Goal: Information Seeking & Learning: Learn about a topic

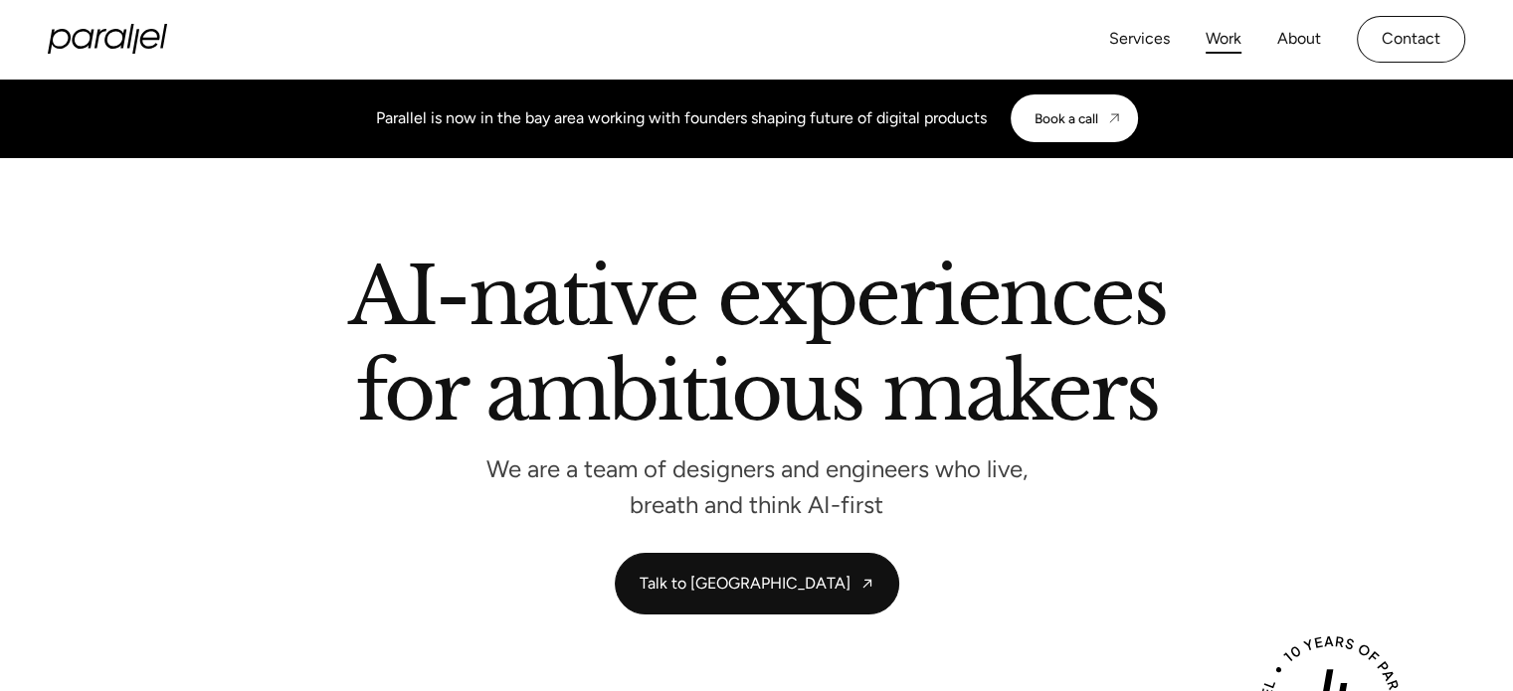
click at [1227, 39] on link "Work" at bounding box center [1224, 39] width 36 height 29
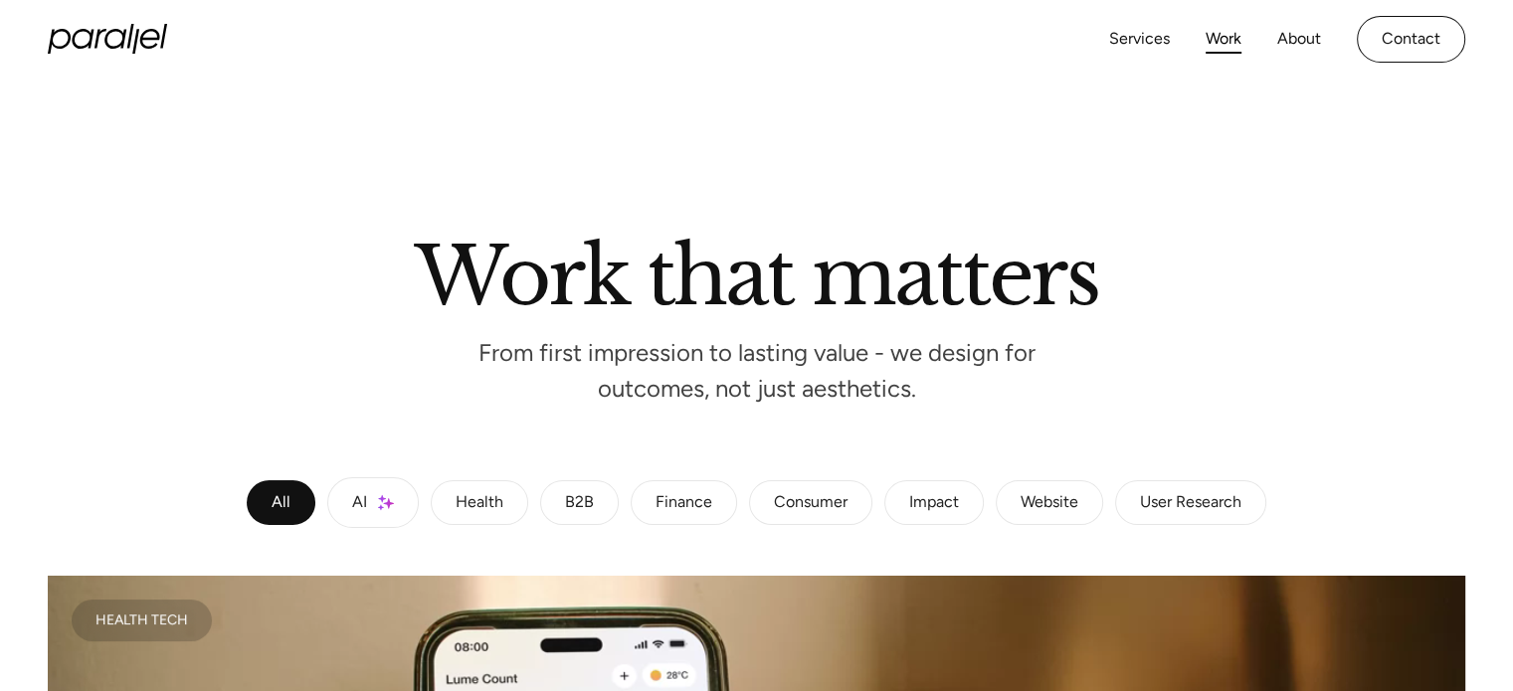
scroll to position [40, 0]
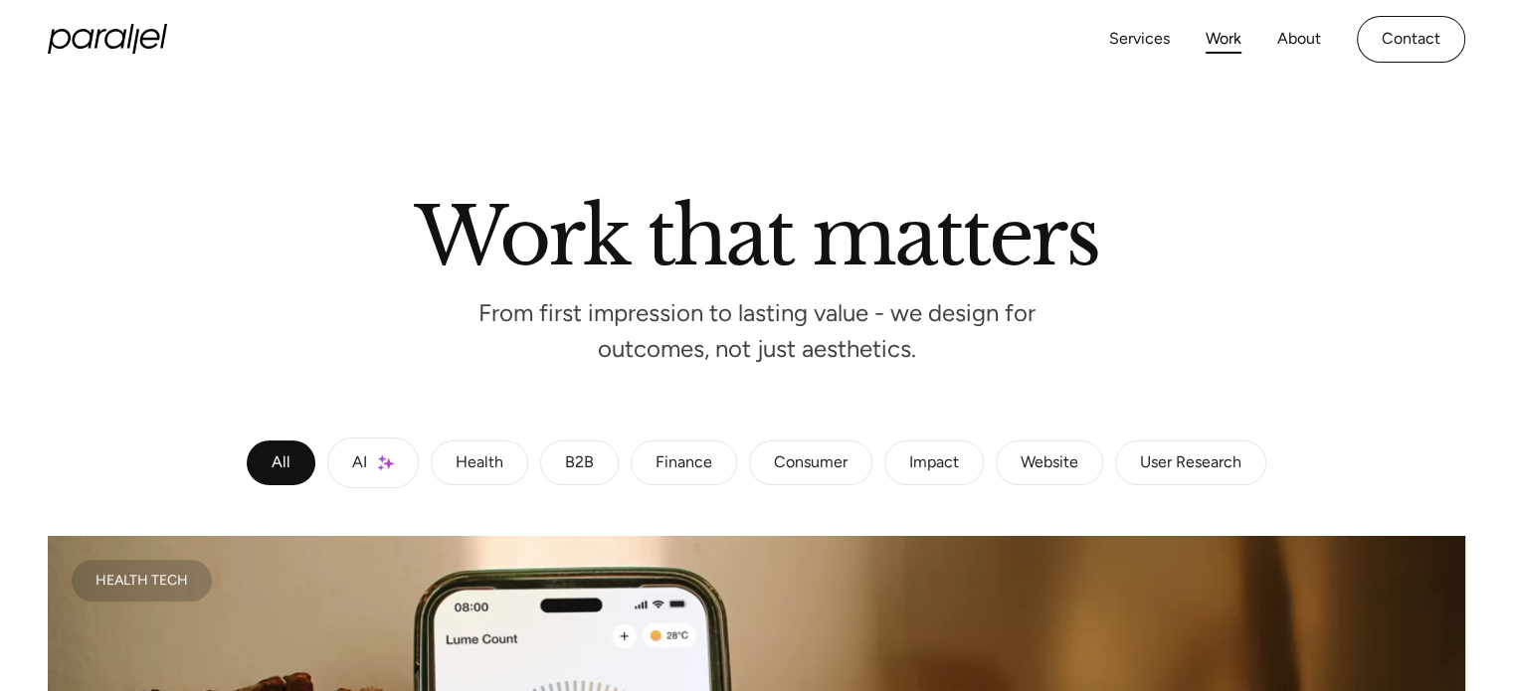
click at [584, 458] on div "B2B" at bounding box center [579, 464] width 29 height 12
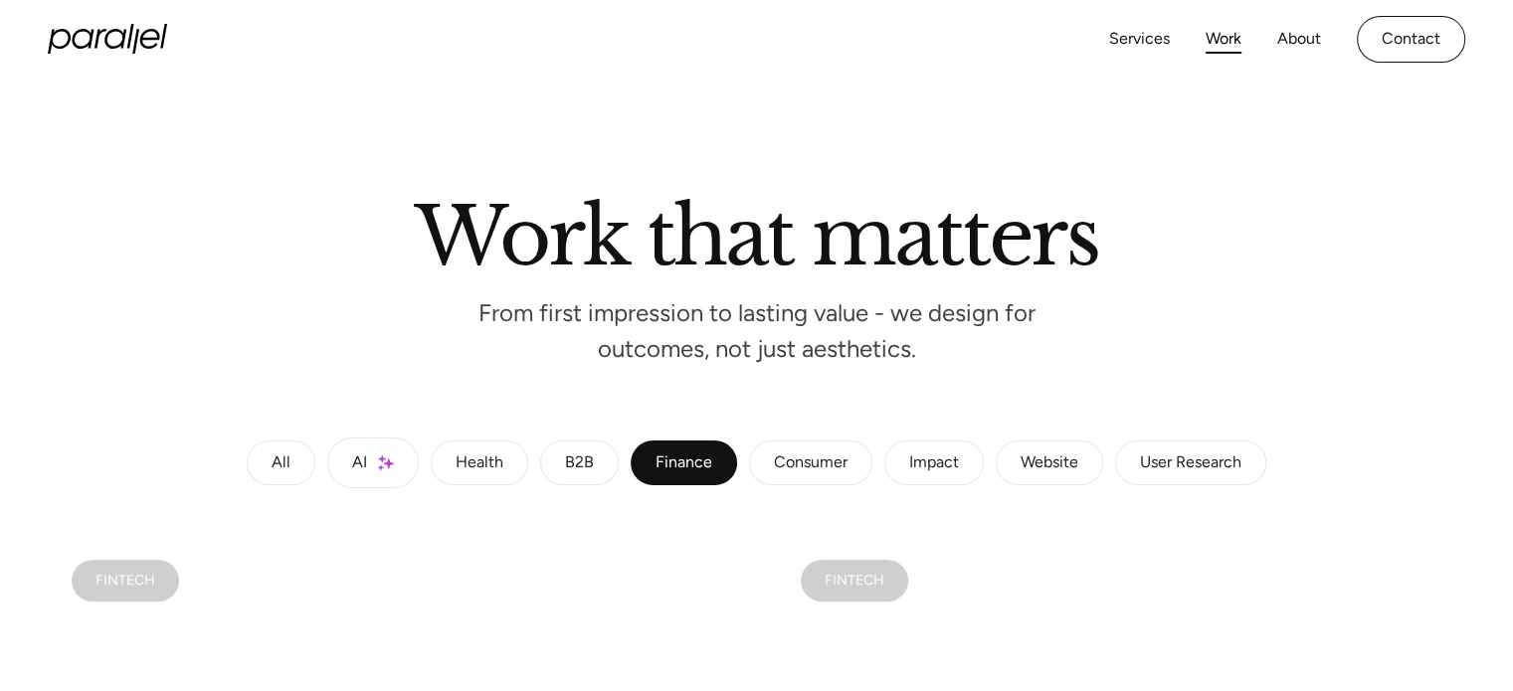
click at [584, 458] on div "B2B" at bounding box center [579, 464] width 29 height 12
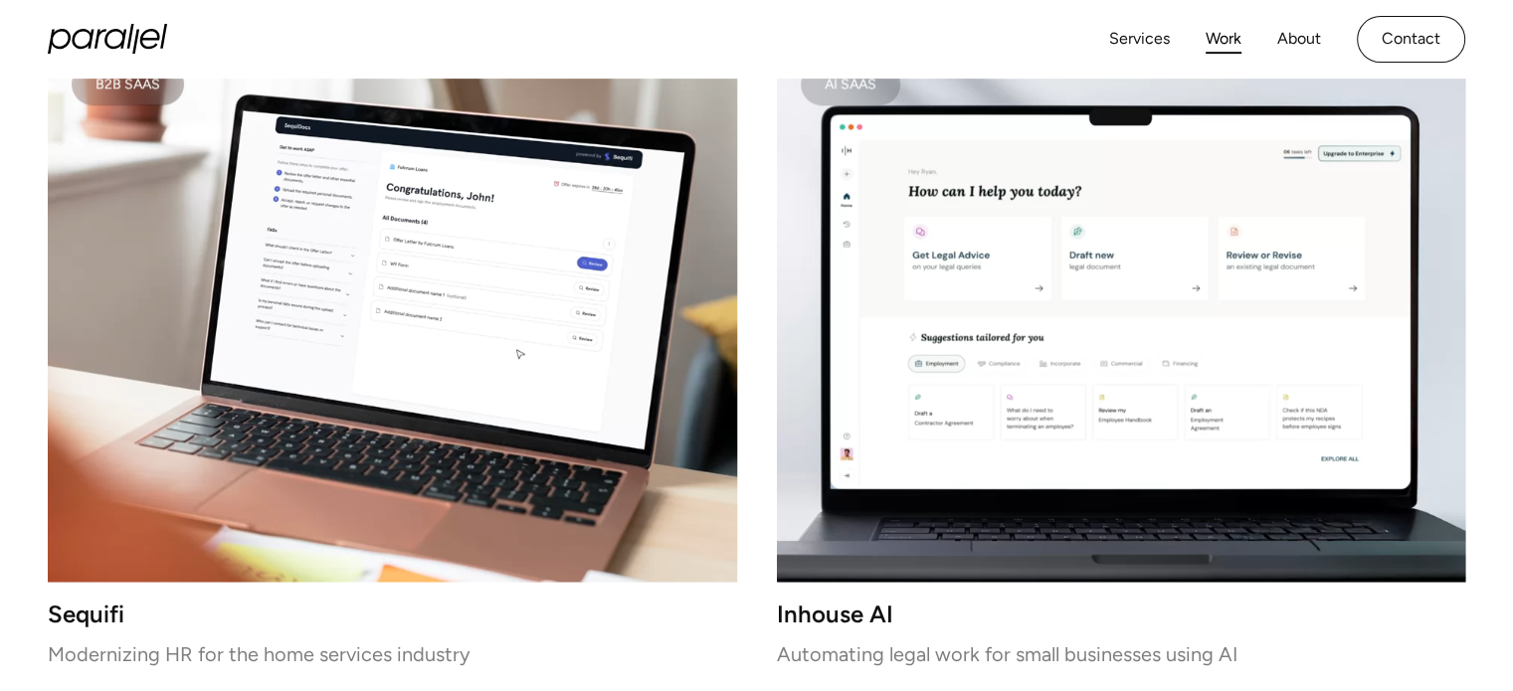
scroll to position [1926, 0]
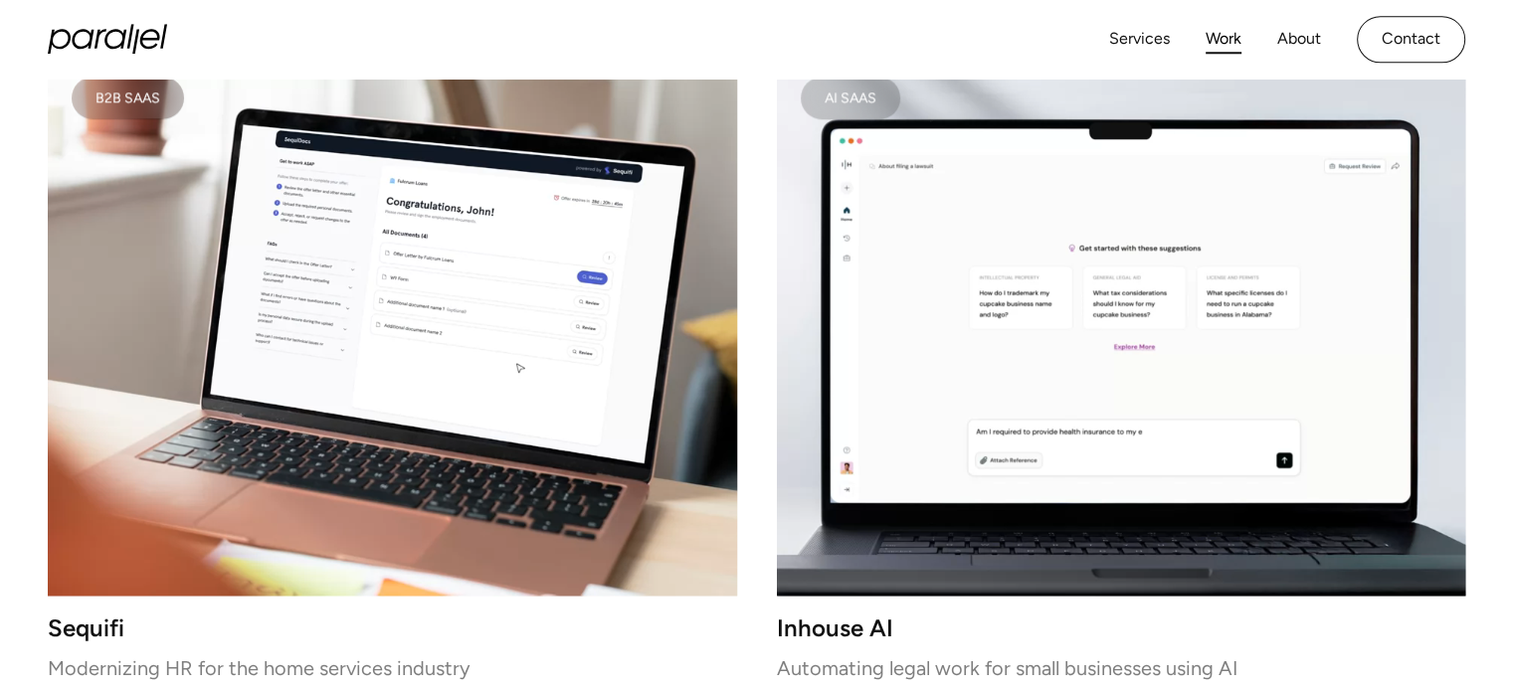
click at [1007, 219] on video at bounding box center [1121, 324] width 689 height 543
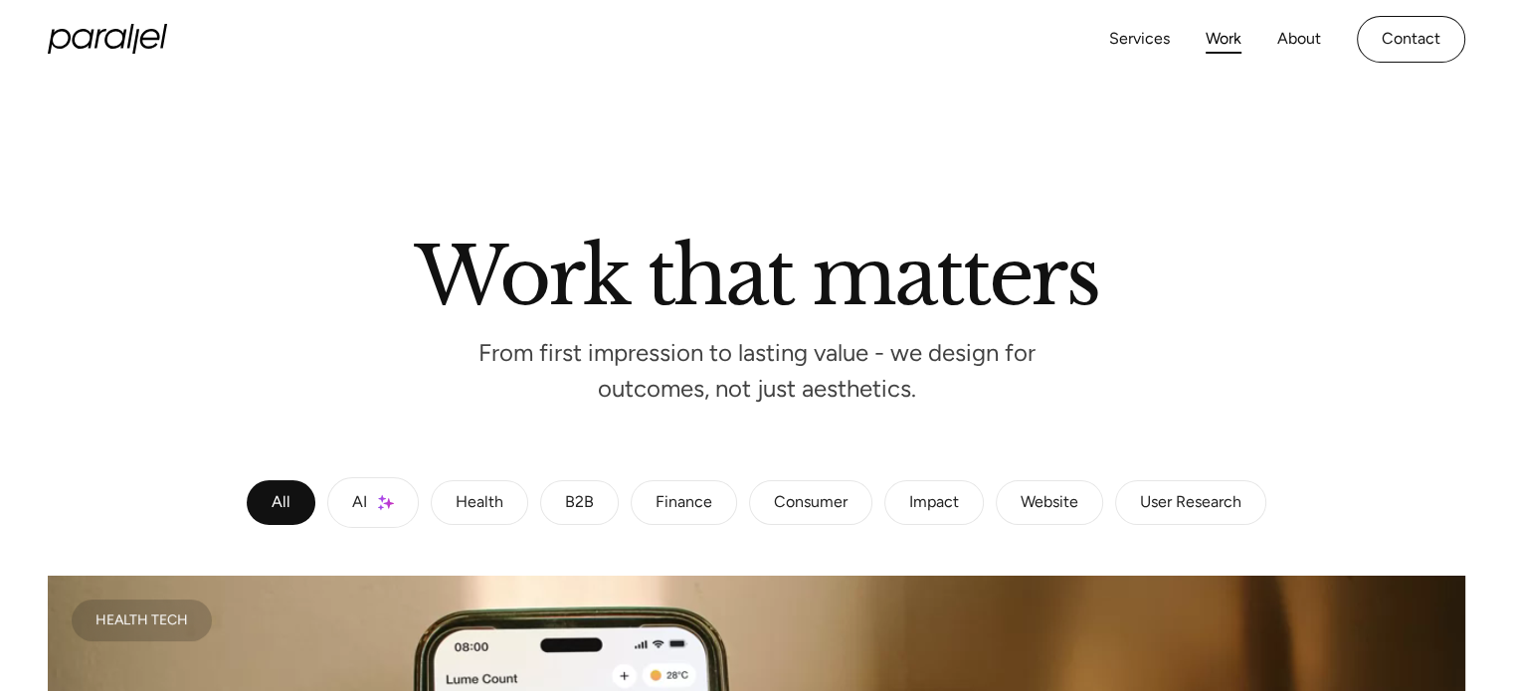
scroll to position [339, 0]
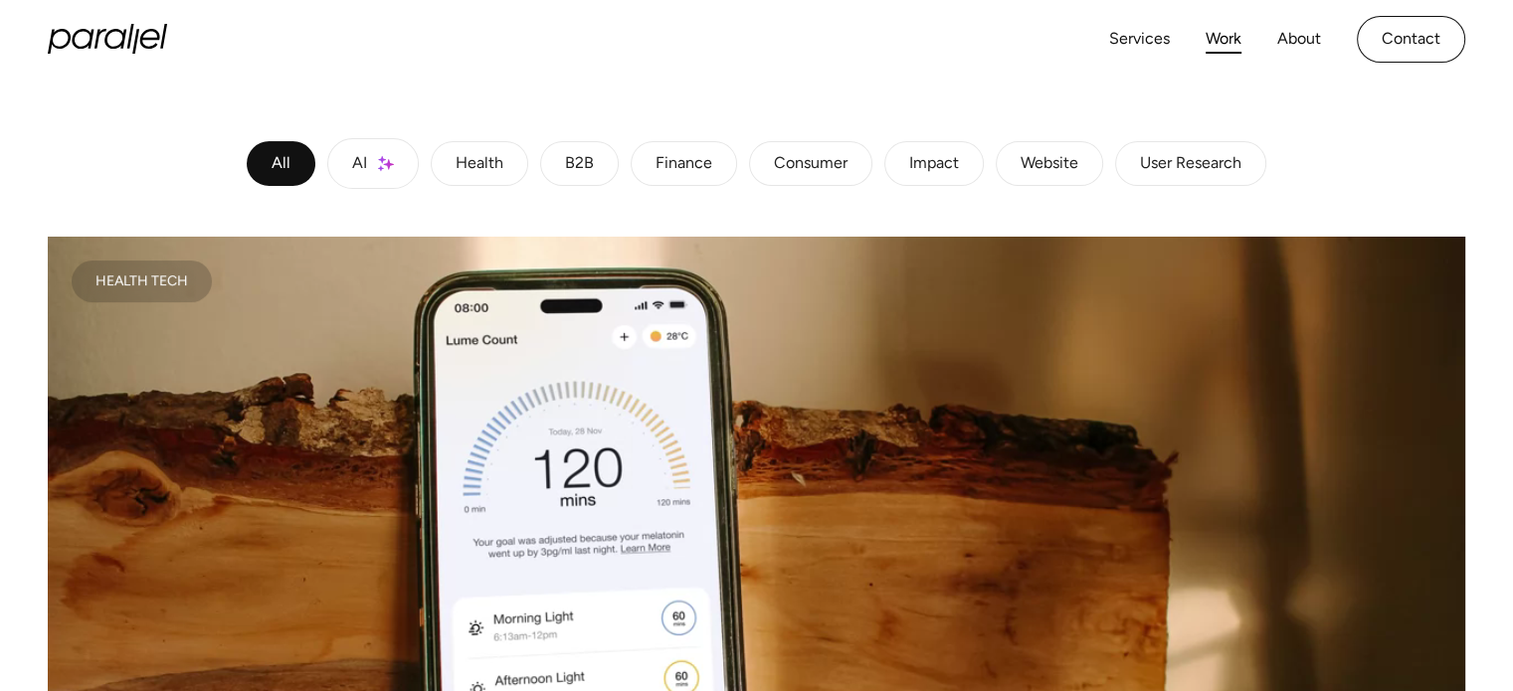
click at [579, 164] on div "B2B" at bounding box center [579, 164] width 29 height 12
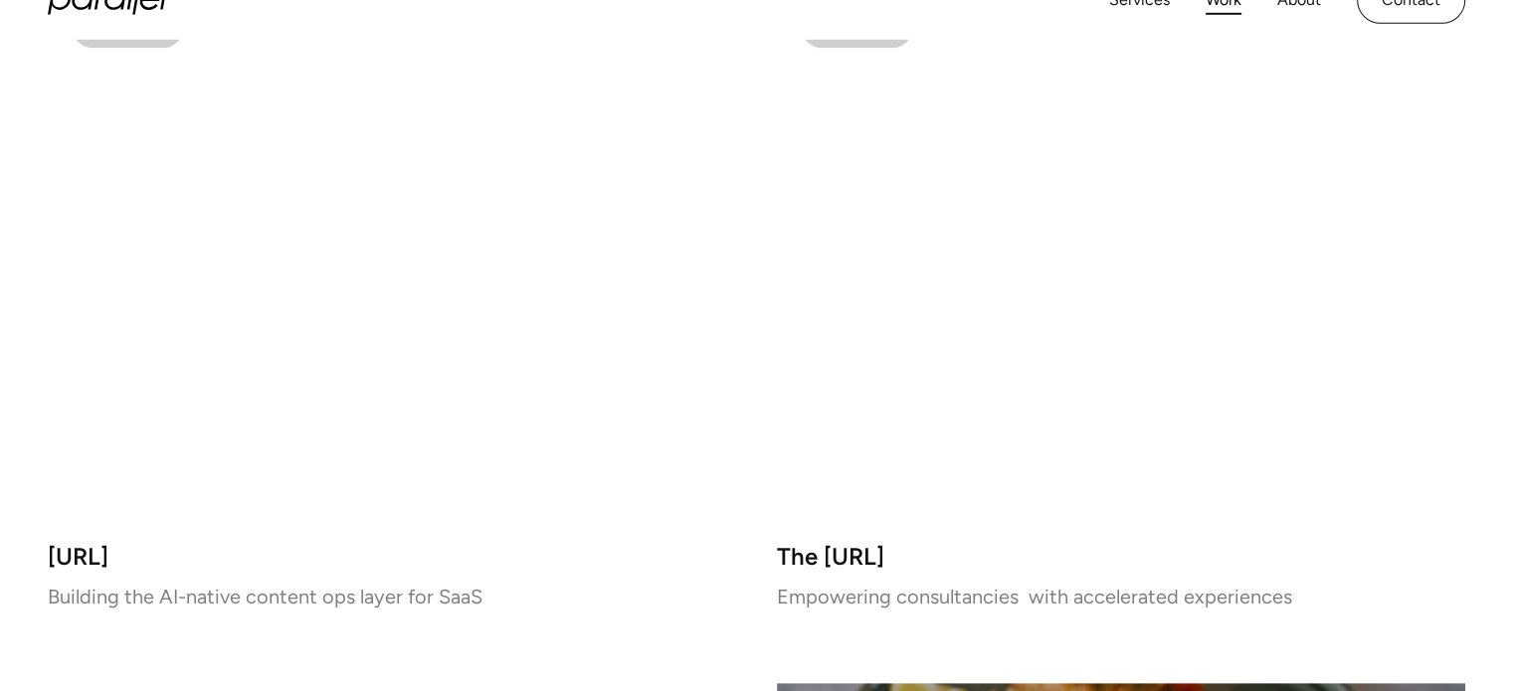
scroll to position [643, 0]
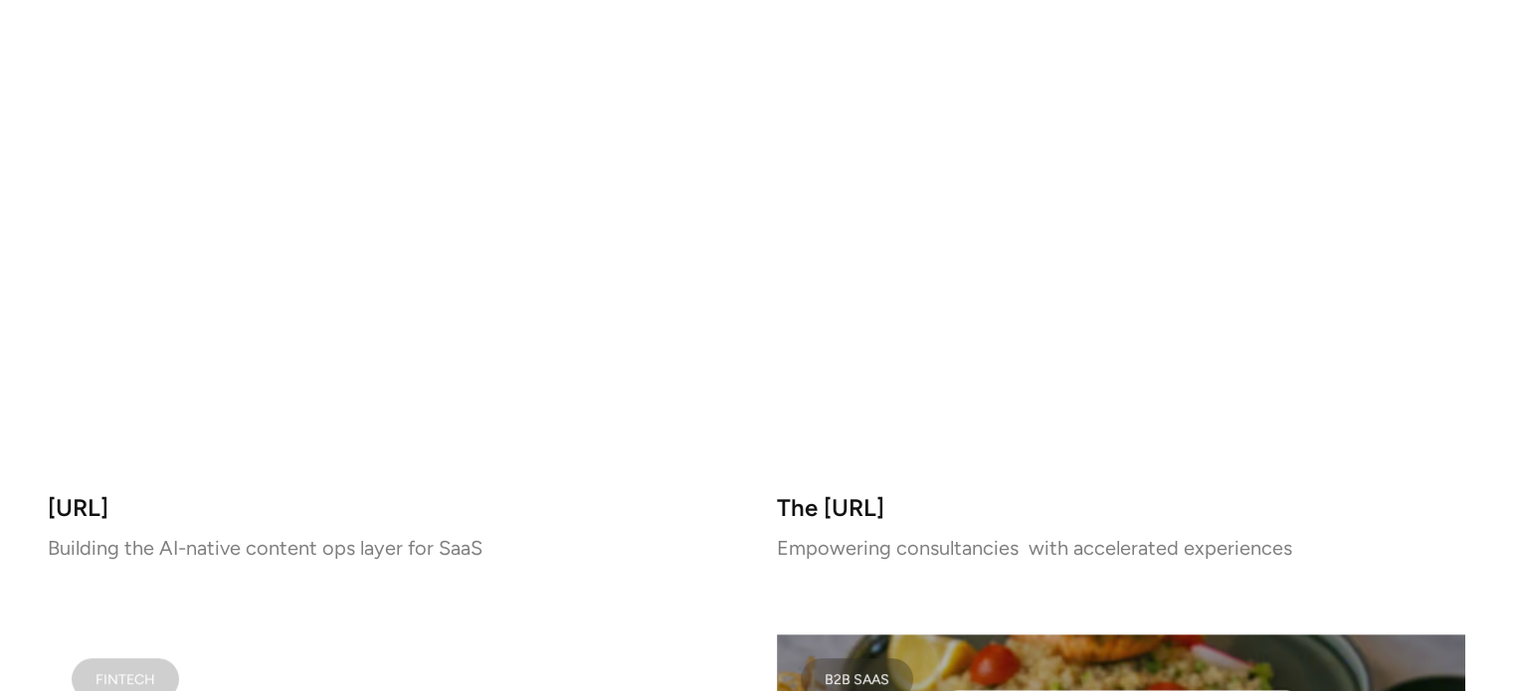
click at [847, 501] on h3 "The AX.ai" at bounding box center [1121, 507] width 689 height 17
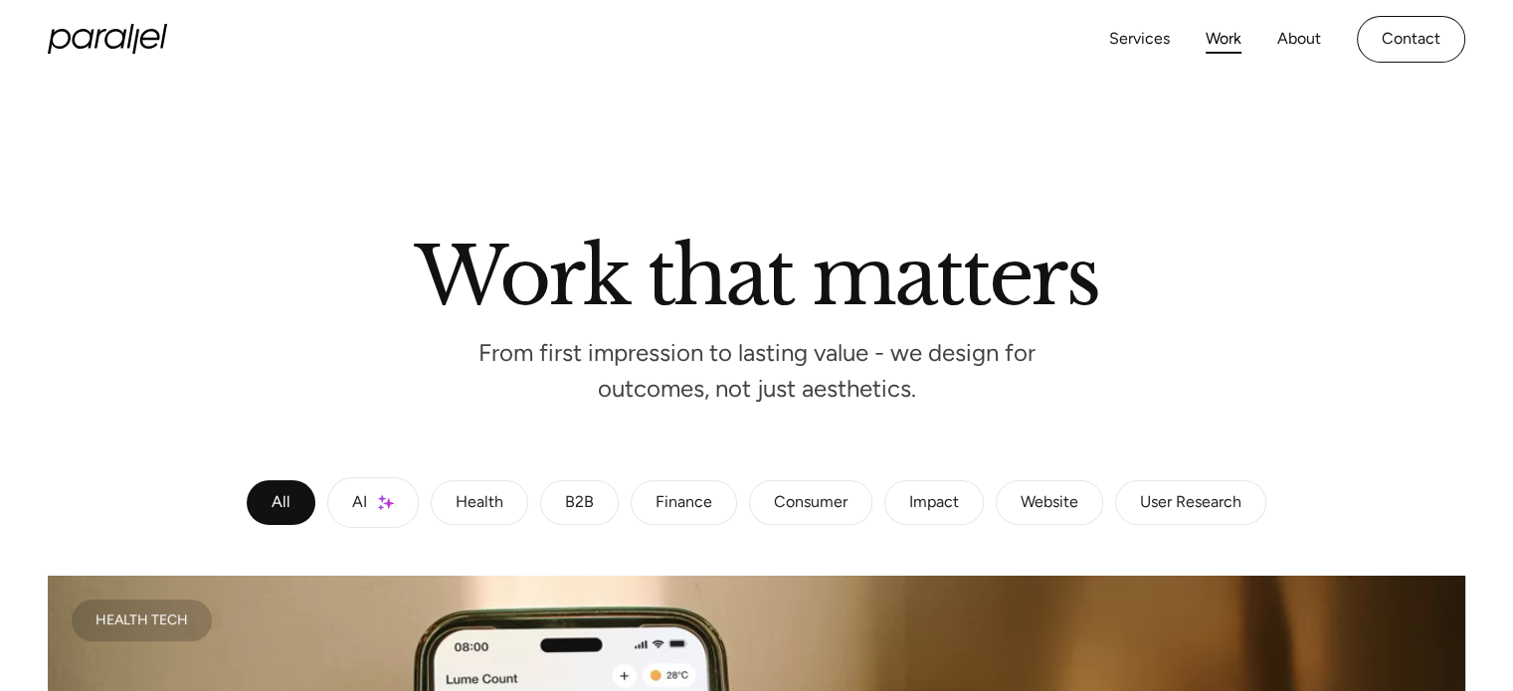
click at [691, 497] on div "Finance" at bounding box center [684, 503] width 57 height 12
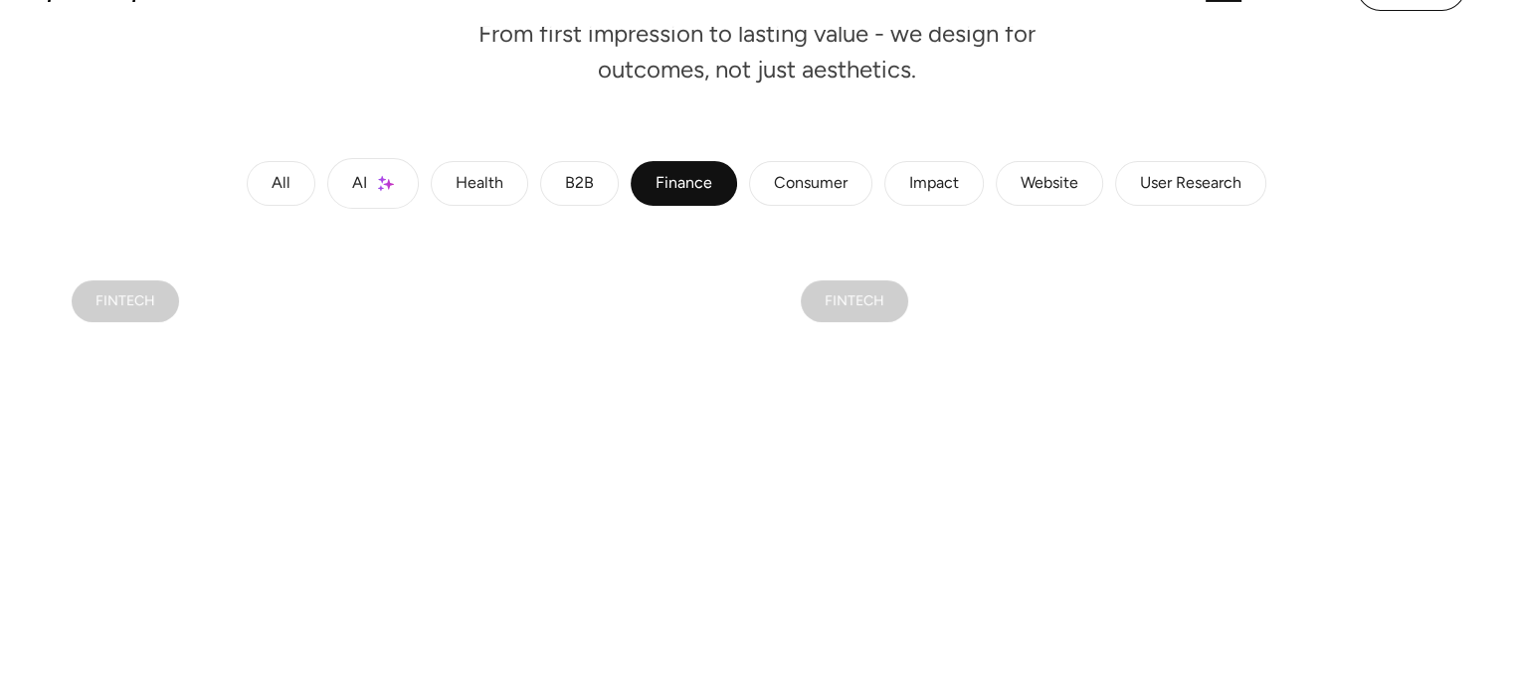
scroll to position [387, 0]
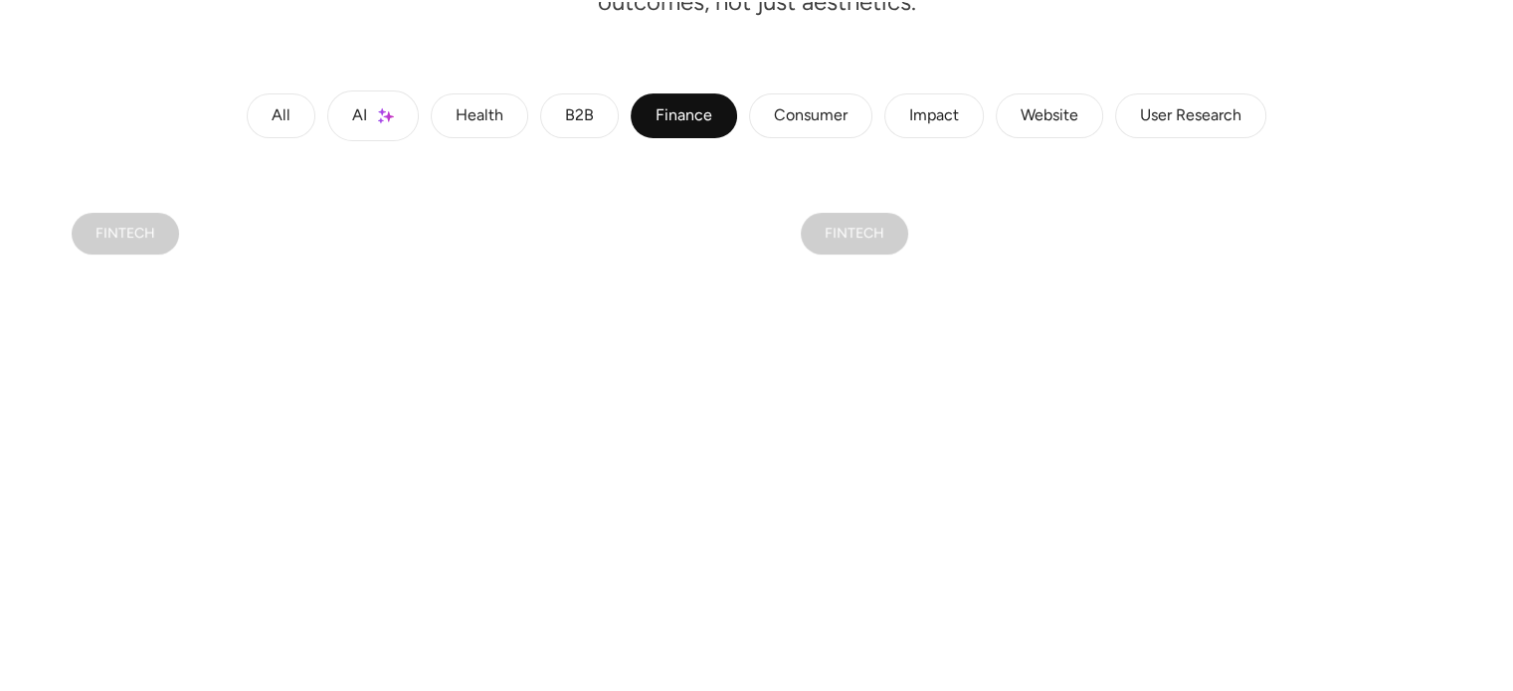
click at [585, 110] on div "B2B" at bounding box center [579, 116] width 29 height 12
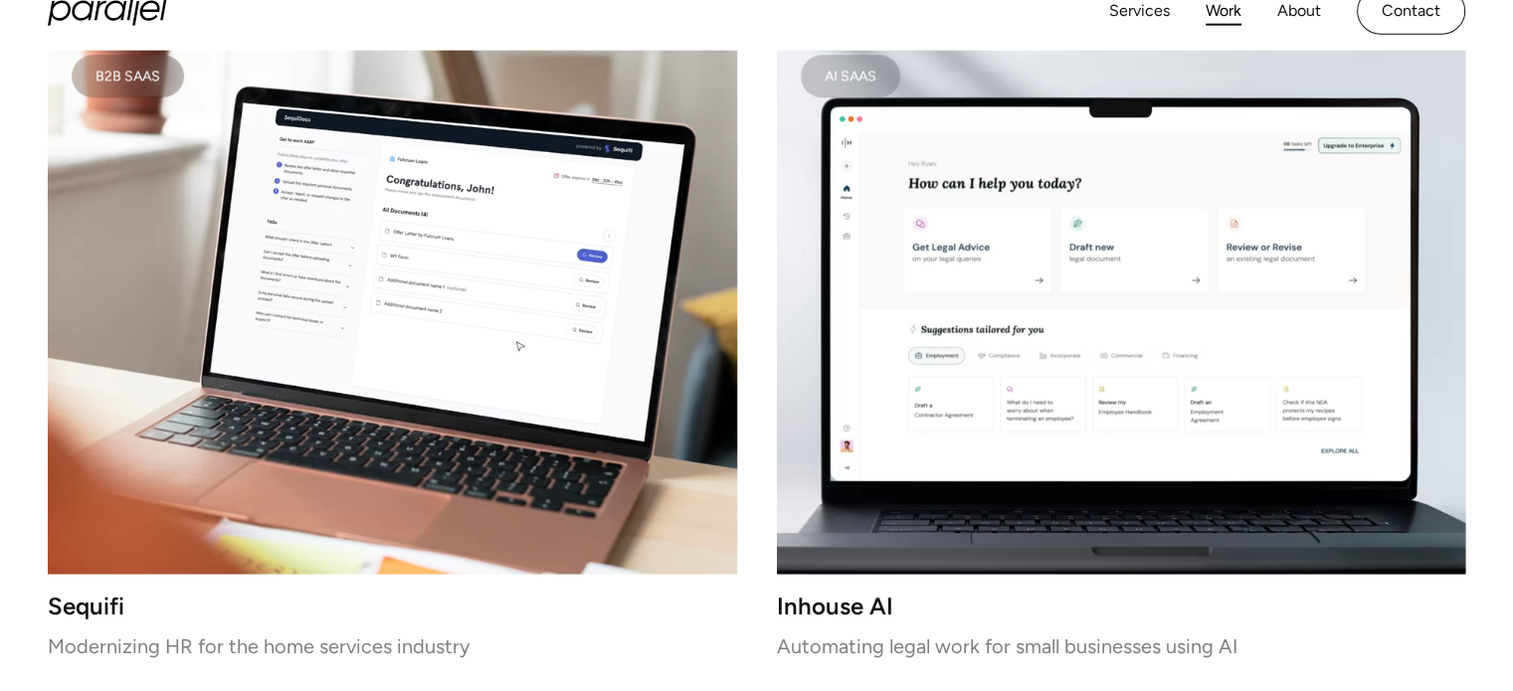
scroll to position [1955, 0]
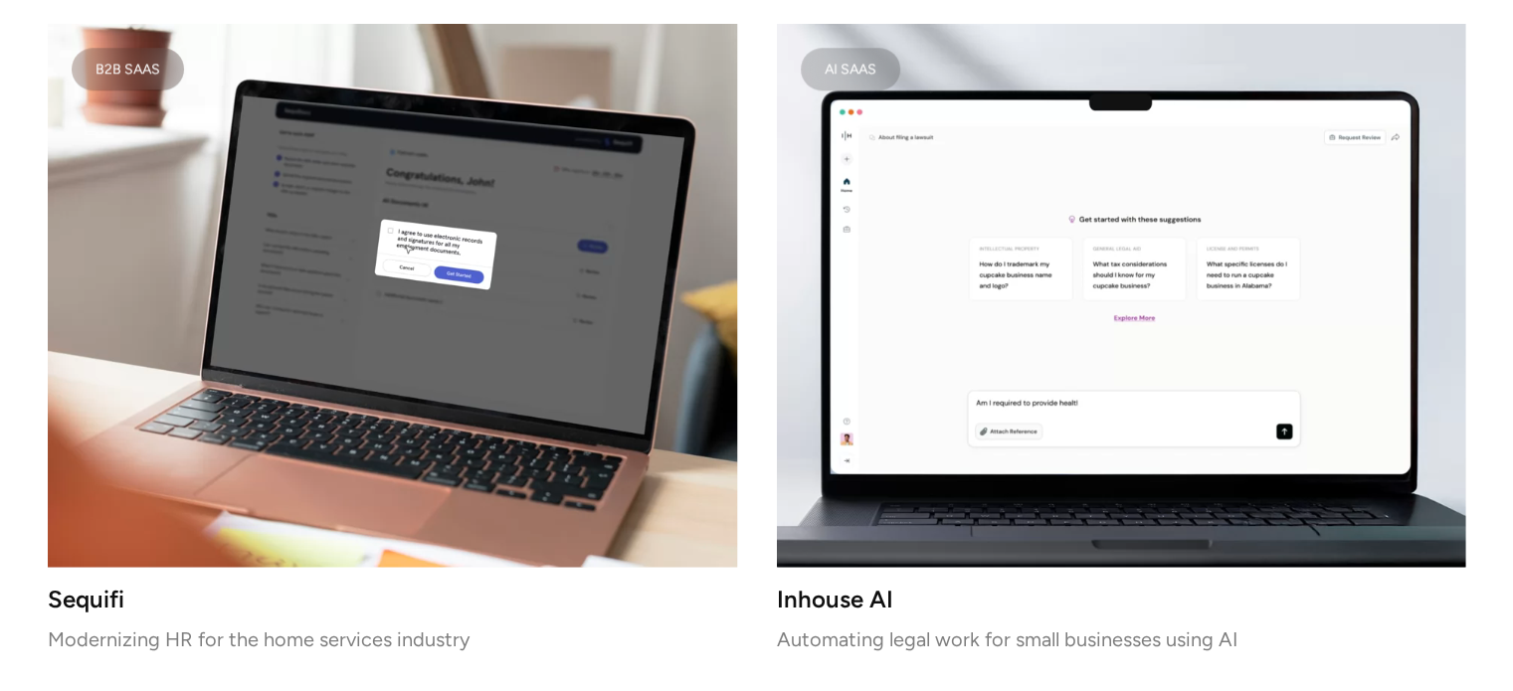
click at [205, 546] on video at bounding box center [392, 295] width 689 height 543
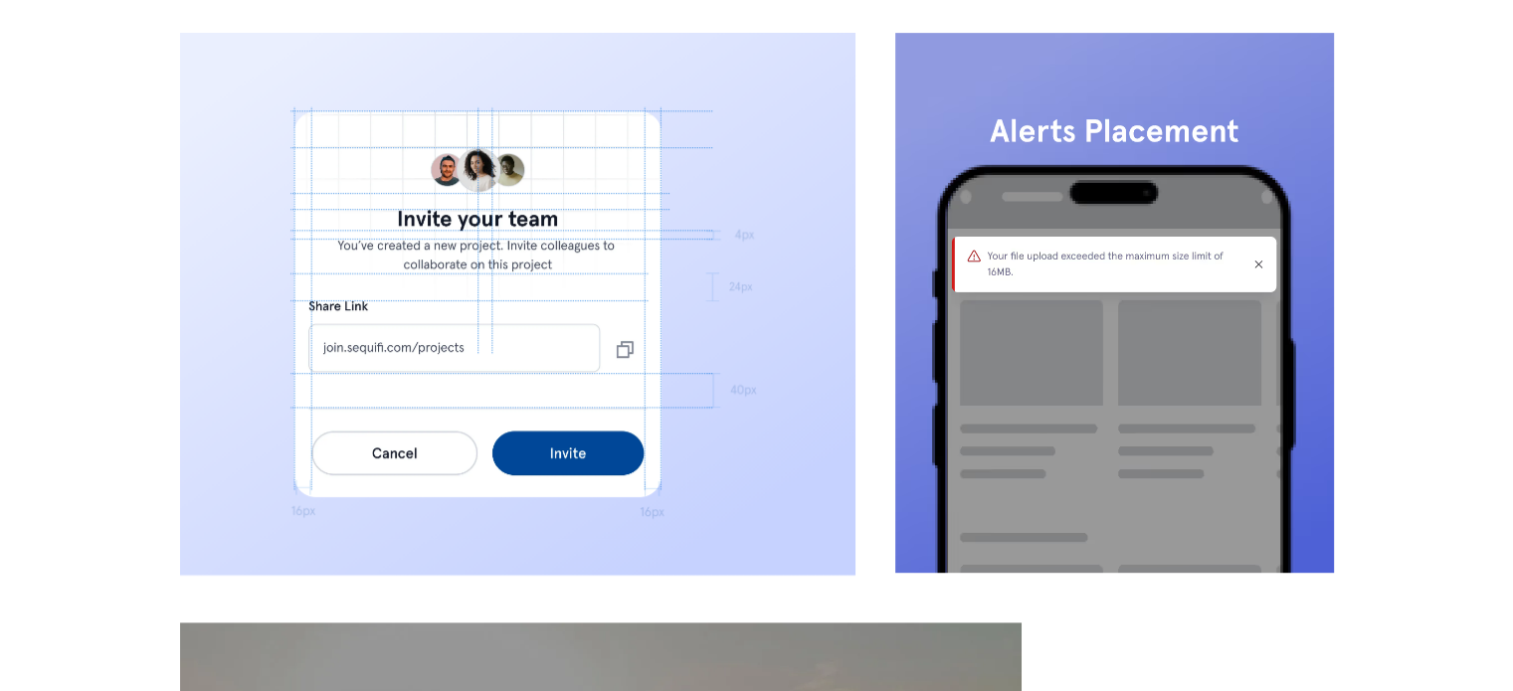
scroll to position [8897, 0]
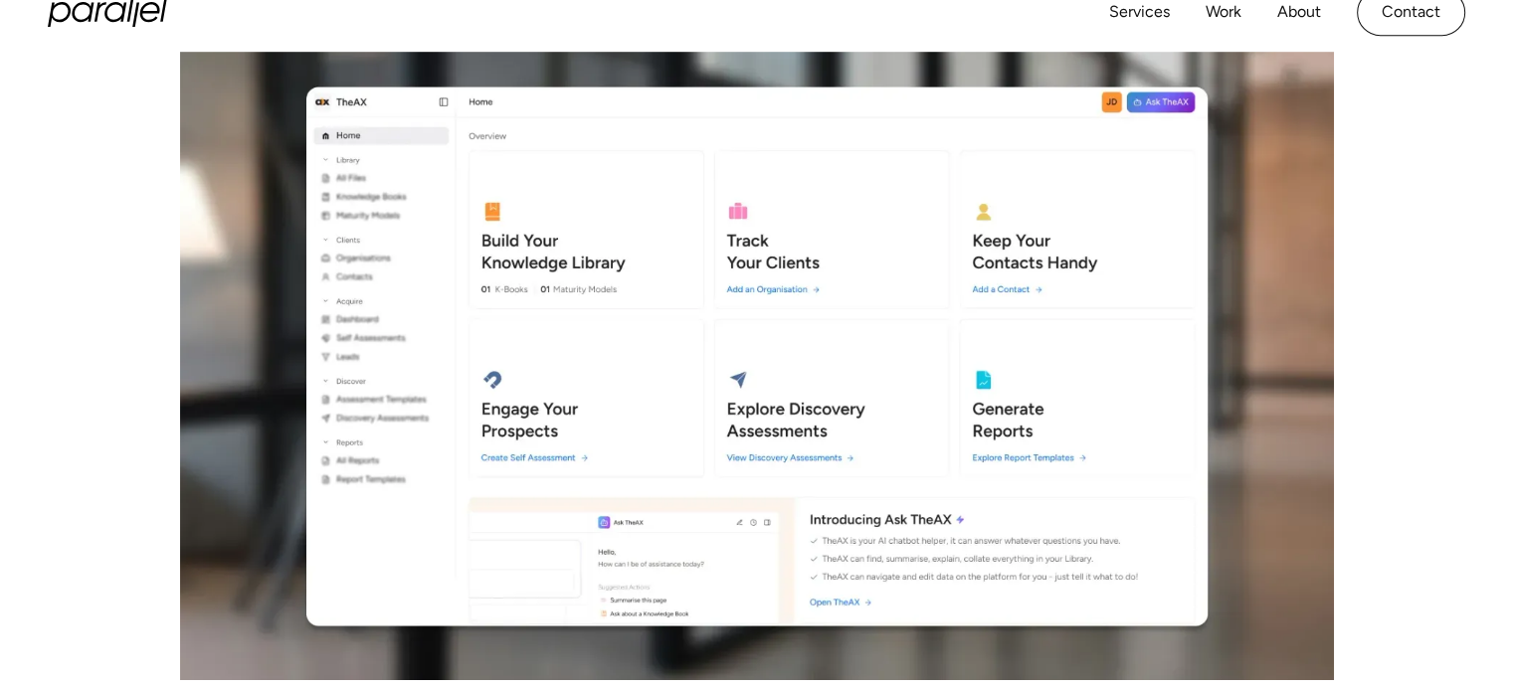
scroll to position [7778, 0]
